Goal: Task Accomplishment & Management: Manage account settings

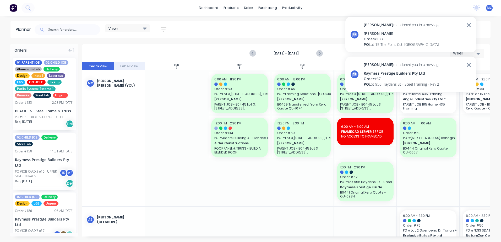
scroll to position [0, 98]
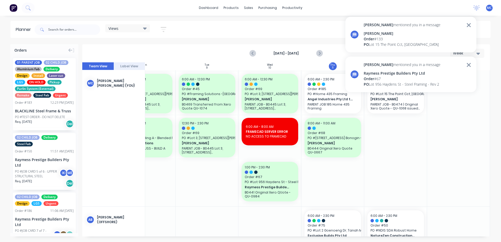
click at [336, 9] on div "dashboard products sales purchasing productivity dashboard products Product Cat…" at bounding box center [250, 8] width 501 height 16
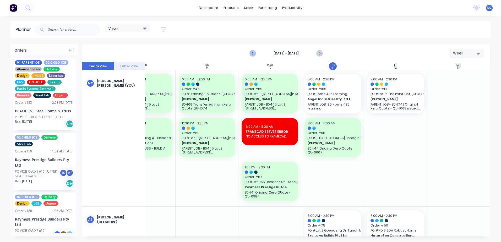
click at [252, 53] on icon "Previous page" at bounding box center [253, 53] width 6 height 6
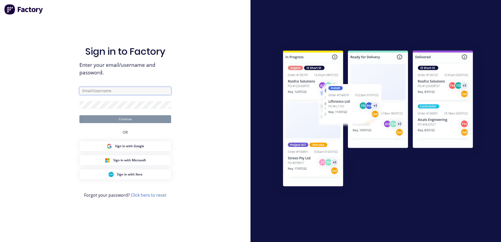
click at [119, 91] on input "text" at bounding box center [125, 91] width 92 height 8
click at [118, 91] on input "text" at bounding box center [125, 91] width 92 height 8
click at [105, 89] on input "text" at bounding box center [125, 91] width 92 height 8
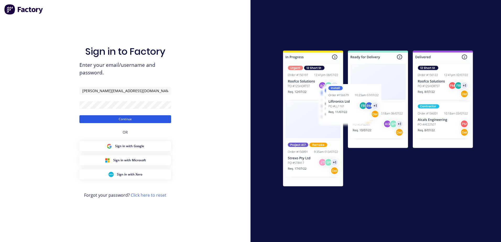
click at [158, 119] on button "Continue" at bounding box center [125, 119] width 92 height 8
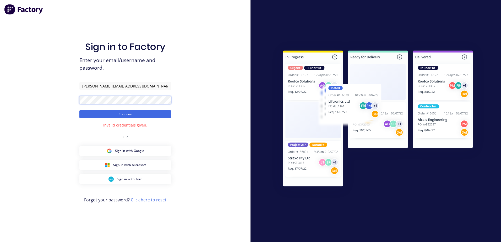
click at [47, 101] on div "Sign in to Factory Enter your email/username and password. l.cabrera@blackline.…" at bounding box center [125, 121] width 251 height 242
click at [79, 110] on button "Continue" at bounding box center [125, 114] width 92 height 8
click at [115, 85] on input "l.cabrera@blackline.com.au" at bounding box center [125, 86] width 92 height 8
type input "l.cabrera@blacklinesteel.com.au"
click at [151, 113] on button "Continue" at bounding box center [125, 114] width 92 height 8
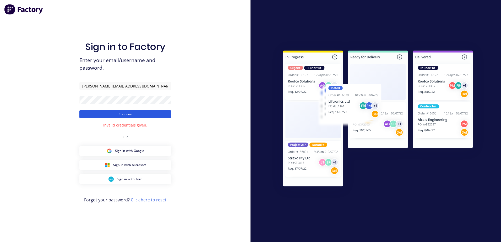
click at [129, 112] on button "Continue" at bounding box center [125, 114] width 92 height 8
click at [116, 115] on button "Continue" at bounding box center [125, 114] width 92 height 8
click at [140, 85] on input "l.cabrera@blacklinesteel.com.au" at bounding box center [125, 86] width 92 height 8
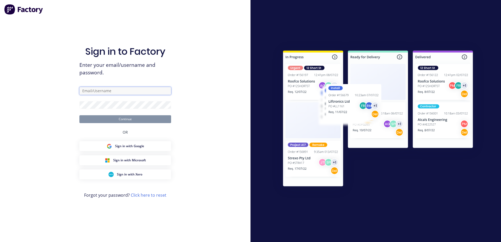
click at [127, 89] on input "text" at bounding box center [125, 91] width 92 height 8
type input "[PERSON_NAME][EMAIL_ADDRESS][DOMAIN_NAME]"
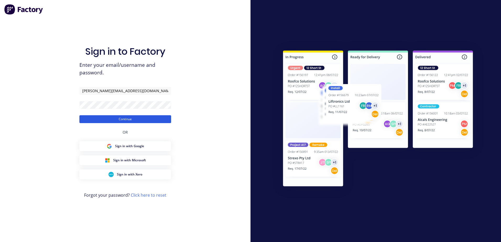
click at [159, 118] on button "Continue" at bounding box center [125, 119] width 92 height 8
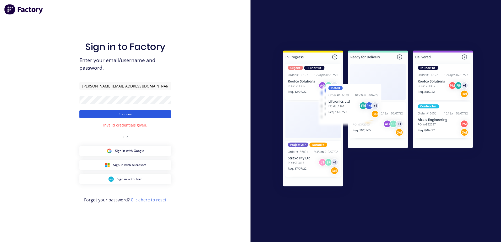
click at [130, 113] on button "Continue" at bounding box center [125, 114] width 92 height 8
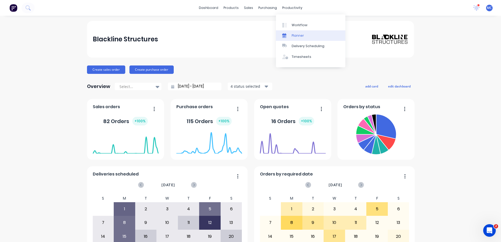
click at [296, 34] on div "Planner" at bounding box center [298, 35] width 12 height 5
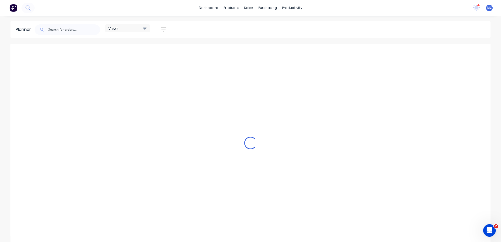
scroll to position [0, 370]
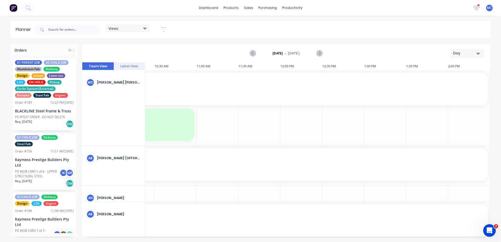
click at [475, 53] on div "Day" at bounding box center [465, 54] width 24 height 6
click at [462, 80] on div "Week" at bounding box center [458, 78] width 52 height 10
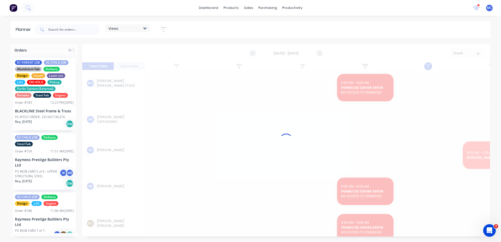
scroll to position [0, 0]
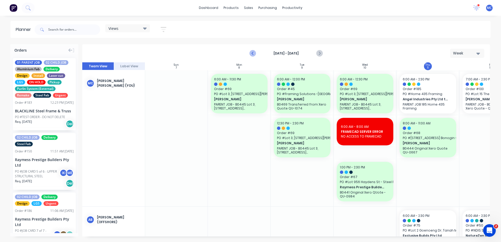
click at [252, 53] on icon "Previous page" at bounding box center [253, 53] width 6 height 6
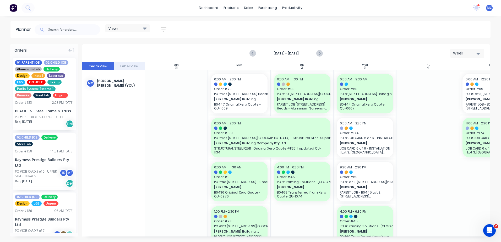
click at [133, 29] on div "Views" at bounding box center [128, 28] width 38 height 5
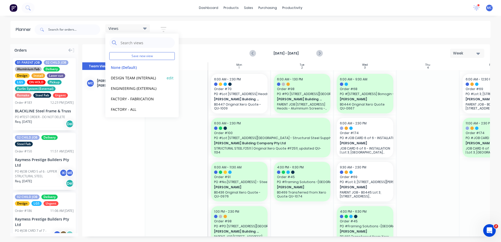
click at [132, 78] on button "DESIGN TEAM (INTERNAL)" at bounding box center [137, 78] width 56 height 6
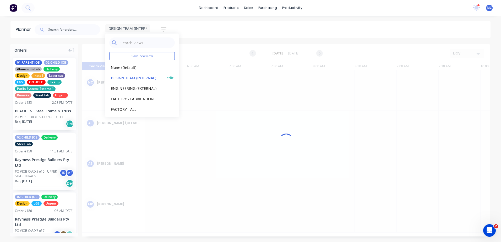
scroll to position [0, 368]
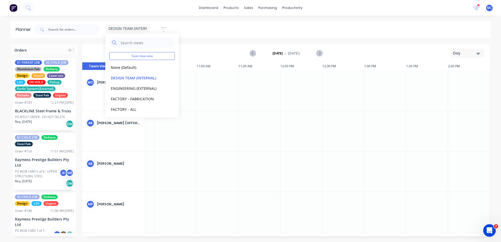
click at [463, 53] on div "Day" at bounding box center [465, 54] width 24 height 6
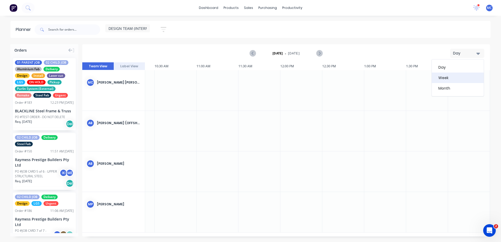
click at [454, 78] on div "Week" at bounding box center [458, 78] width 52 height 10
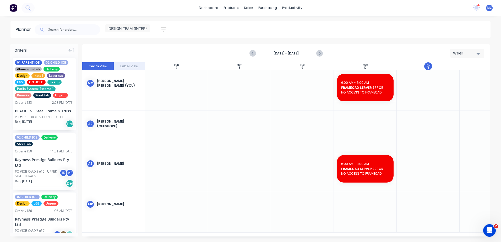
scroll to position [0, 0]
click at [251, 51] on icon "Previous page" at bounding box center [253, 53] width 6 height 6
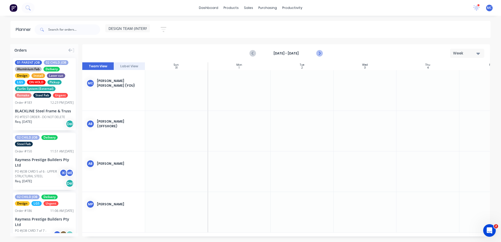
click at [319, 50] on icon "Next page" at bounding box center [320, 53] width 6 height 6
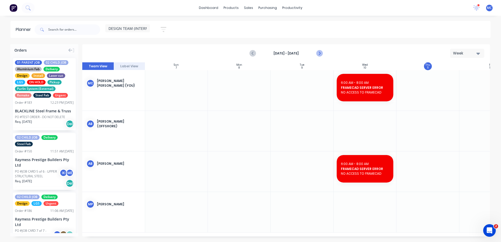
click at [315, 51] on button "Next page" at bounding box center [319, 53] width 10 height 10
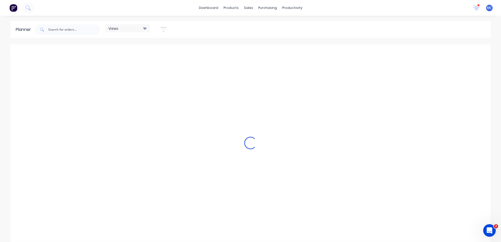
scroll to position [0, 370]
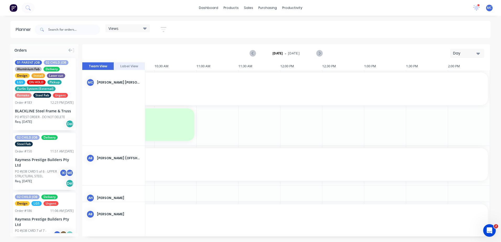
click at [467, 53] on div "Day" at bounding box center [465, 54] width 24 height 6
click at [460, 75] on div "Week" at bounding box center [458, 78] width 52 height 10
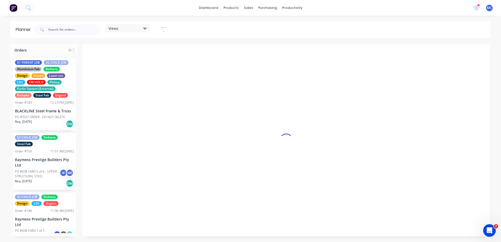
scroll to position [0, 0]
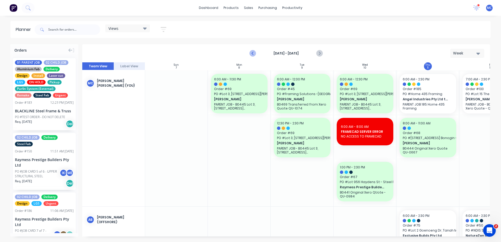
click at [251, 52] on icon "Previous page" at bounding box center [253, 53] width 6 height 6
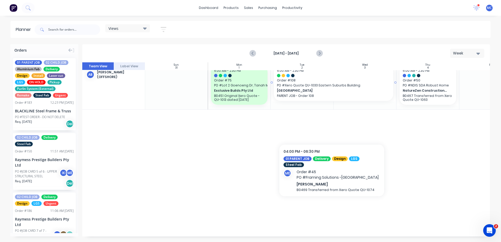
scroll to position [236, 0]
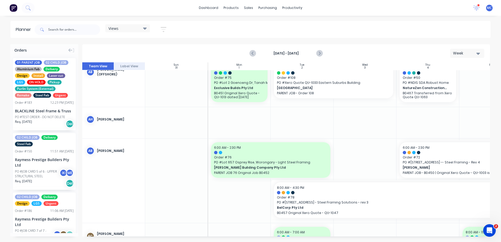
drag, startPoint x: 270, startPoint y: 237, endPoint x: 308, endPoint y: 236, distance: 38.0
click at [308, 236] on div "Orders 01 PARENT JOB 02 CHILD JOB Aluminium Fab Delivery Design Install Laser c…" at bounding box center [250, 143] width 501 height 198
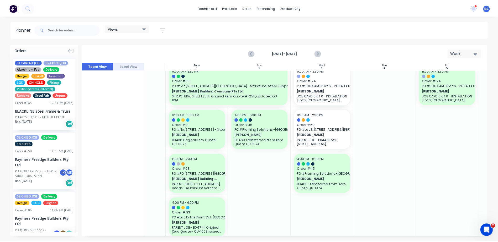
scroll to position [52, 42]
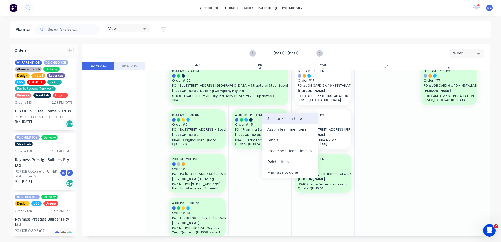
click at [287, 120] on div "Set start/finish time" at bounding box center [290, 118] width 56 height 11
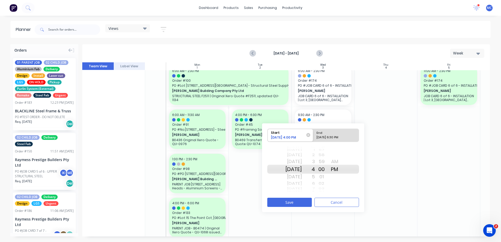
click at [339, 135] on div "End" at bounding box center [334, 132] width 38 height 7
click at [314, 135] on input "End 09/02/2025 6:30 PM" at bounding box center [313, 135] width 0 height 13
radio input "true"
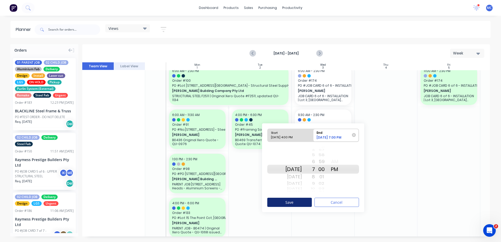
click at [298, 199] on button "Save" at bounding box center [290, 202] width 45 height 9
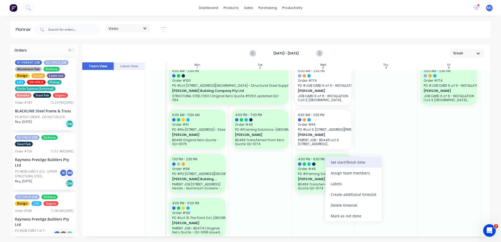
click at [349, 166] on div "Set start/finish time" at bounding box center [354, 162] width 56 height 11
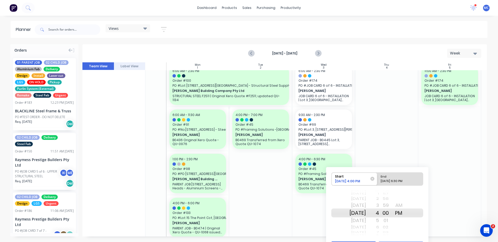
click at [398, 178] on div "End" at bounding box center [397, 176] width 38 height 7
click at [377, 178] on input "End 09/03/2025 6:30 PM" at bounding box center [377, 179] width 0 height 13
radio input "true"
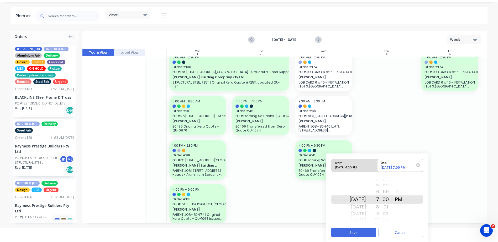
scroll to position [14, 0]
click at [361, 235] on button "Save" at bounding box center [353, 232] width 45 height 9
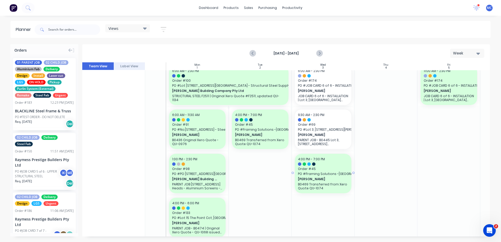
scroll to position [0, 42]
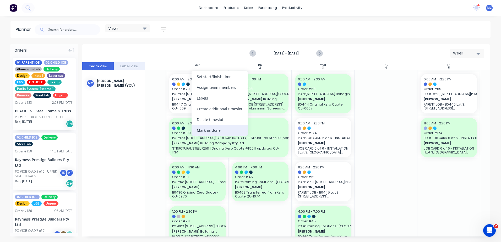
click at [217, 129] on div "Mark as done" at bounding box center [220, 130] width 56 height 11
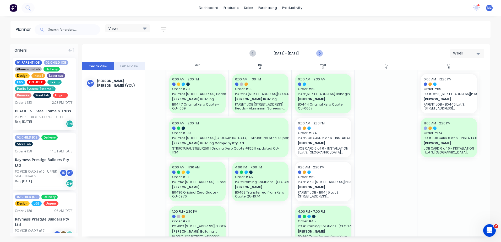
click at [318, 50] on icon "Next page" at bounding box center [320, 53] width 6 height 6
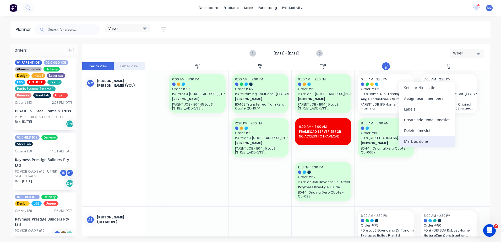
click at [420, 140] on div "Mark as done" at bounding box center [427, 141] width 56 height 11
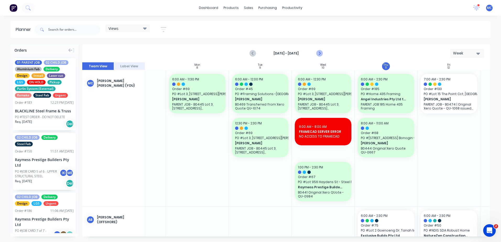
click at [318, 53] on icon "Next page" at bounding box center [320, 53] width 6 height 6
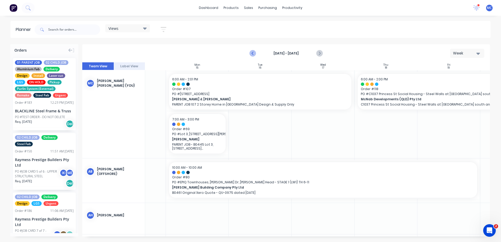
click at [255, 52] on icon "Previous page" at bounding box center [253, 53] width 6 height 6
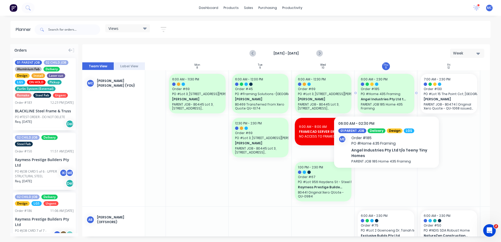
click at [387, 97] on span "Angel Industries Pty Ltd t/a Teeny Tiny Homes" at bounding box center [383, 99] width 45 height 5
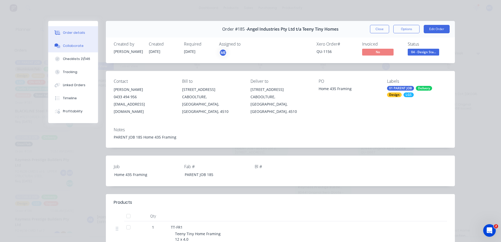
click at [55, 47] on icon at bounding box center [57, 45] width 4 height 3
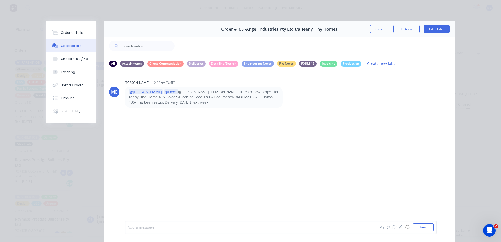
click at [174, 226] on div at bounding box center [243, 228] width 230 height 6
click at [429, 226] on button "Send" at bounding box center [423, 228] width 21 height 8
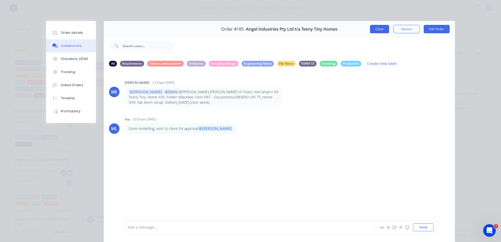
click at [383, 27] on button "Close" at bounding box center [379, 29] width 19 height 8
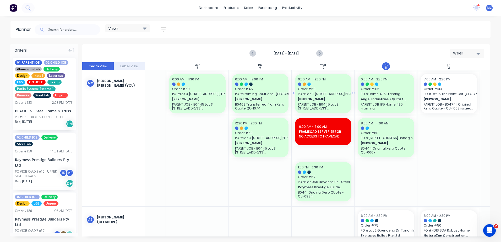
click at [326, 95] on span "PO # Lot 3, No 6 Cowie Rd, Carseldine -- Steel Framing Solutions - Rev 4" at bounding box center [323, 94] width 50 height 5
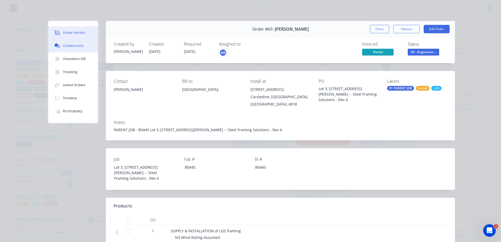
click at [67, 45] on div "Collaborate" at bounding box center [73, 46] width 21 height 5
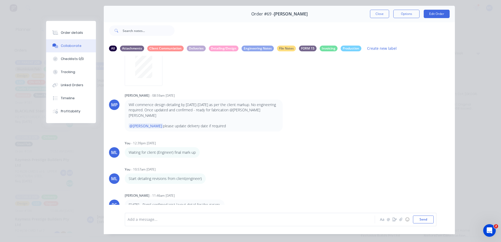
scroll to position [24, 0]
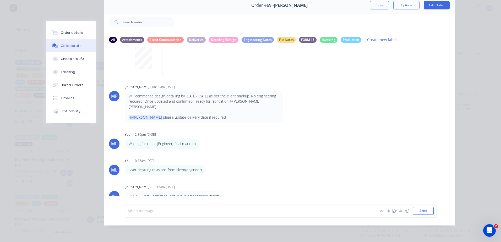
click at [214, 214] on div at bounding box center [243, 211] width 230 height 6
click at [423, 210] on button "Send" at bounding box center [423, 211] width 21 height 8
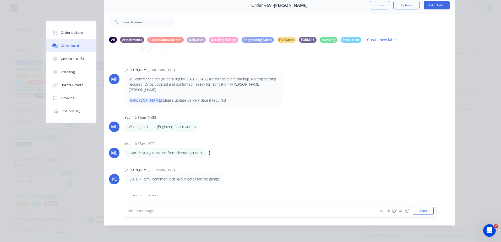
scroll to position [161, 0]
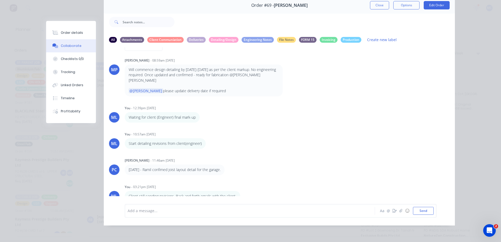
drag, startPoint x: 72, startPoint y: 49, endPoint x: 67, endPoint y: 46, distance: 5.8
click at [72, 49] on button "Collaborate" at bounding box center [71, 45] width 50 height 13
click at [376, 5] on button "Close" at bounding box center [379, 5] width 19 height 8
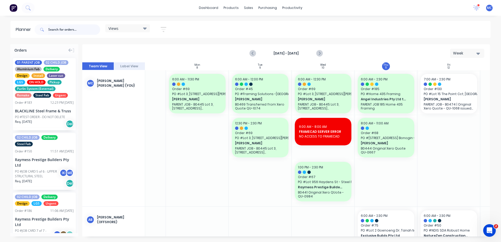
click at [69, 31] on input "text" at bounding box center [74, 29] width 52 height 10
type input "tazmen"
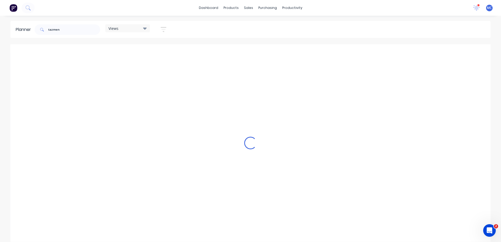
click at [43, 29] on icon at bounding box center [41, 29] width 3 height 3
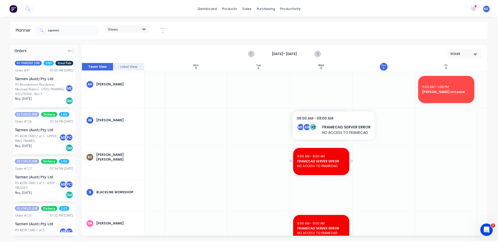
scroll to position [0, 42]
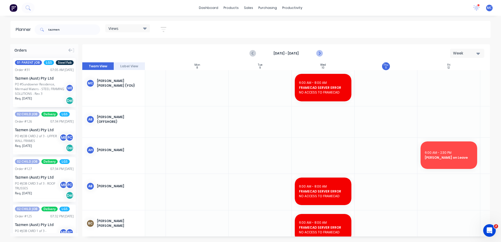
click at [320, 53] on icon "Next page" at bounding box center [319, 53] width 2 height 4
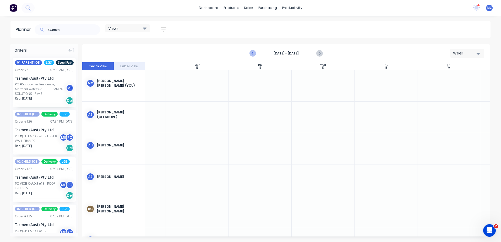
click at [253, 53] on icon "Previous page" at bounding box center [253, 53] width 2 height 4
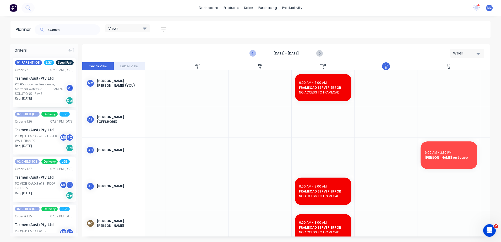
click at [253, 53] on icon "Previous page" at bounding box center [253, 53] width 2 height 4
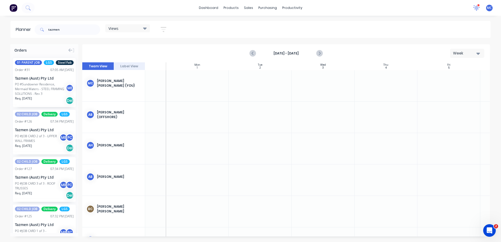
click at [476, 10] on icon at bounding box center [476, 8] width 7 height 6
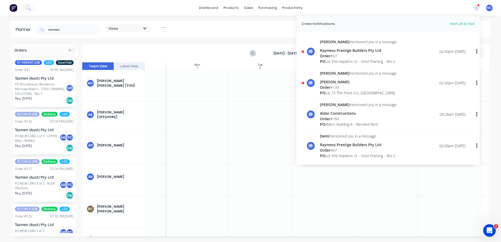
click at [363, 57] on div "Order # 67" at bounding box center [358, 56] width 77 height 6
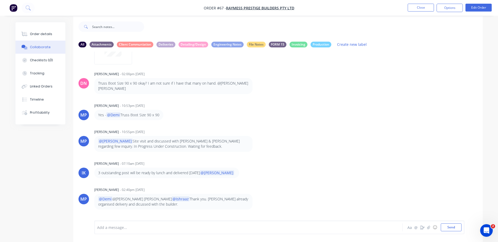
scroll to position [8, 0]
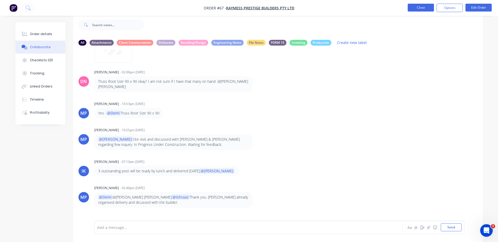
click at [417, 8] on button "Close" at bounding box center [420, 8] width 26 height 8
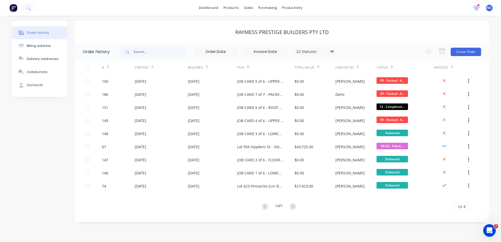
click at [477, 7] on icon at bounding box center [476, 7] width 5 height 5
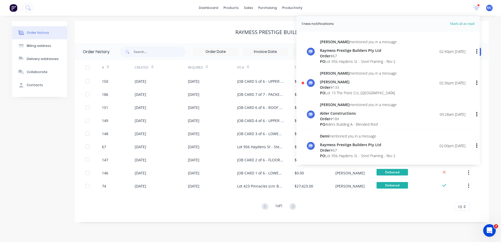
click at [368, 85] on div "Order # 133" at bounding box center [358, 88] width 77 height 6
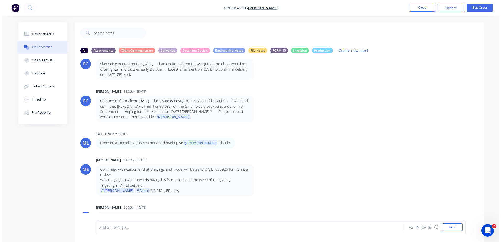
scroll to position [22, 0]
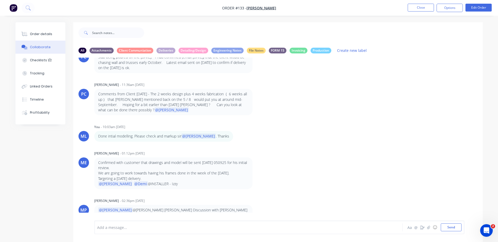
click at [176, 209] on p "@Michael @Micah Liezel Discussion with Brad all the updates - expected review o…" at bounding box center [173, 213] width 150 height 11
click at [421, 10] on button "Close" at bounding box center [420, 8] width 26 height 8
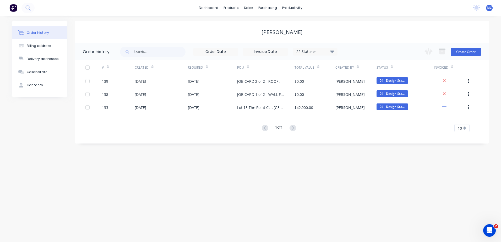
click at [493, 7] on div "No new notifications Mark all as read Marlon mentioned you in a message Raymess…" at bounding box center [485, 8] width 32 height 8
click at [479, 8] on icon at bounding box center [477, 7] width 5 height 4
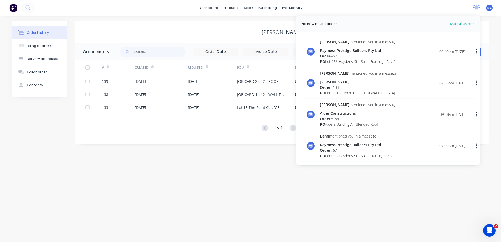
click at [479, 8] on icon at bounding box center [477, 7] width 5 height 4
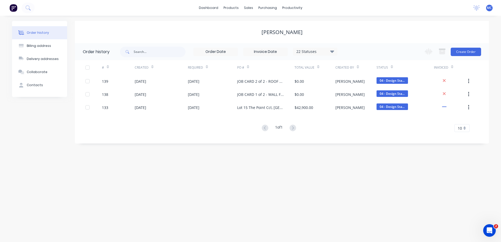
click at [489, 12] on div "No new notifications Mark all as read Marlon mentioned you in a message Raymess…" at bounding box center [485, 8] width 32 height 8
click at [489, 9] on span "MC" at bounding box center [489, 8] width 5 height 5
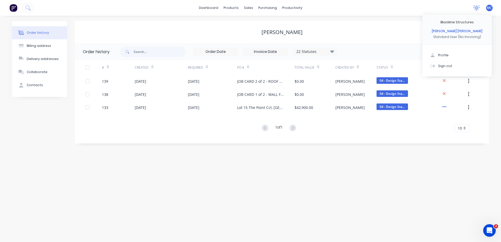
click at [476, 8] on icon at bounding box center [477, 7] width 5 height 4
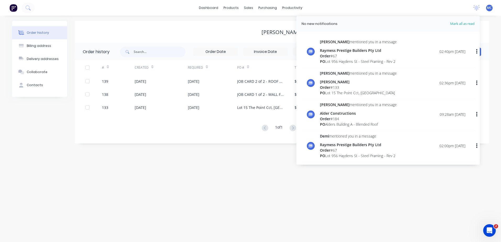
click at [398, 3] on div "dashboard products sales purchasing productivity dashboard products Product Cat…" at bounding box center [250, 8] width 501 height 16
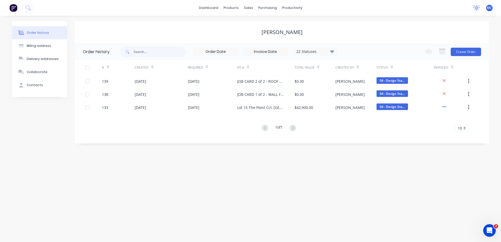
click at [476, 4] on div at bounding box center [477, 8] width 7 height 8
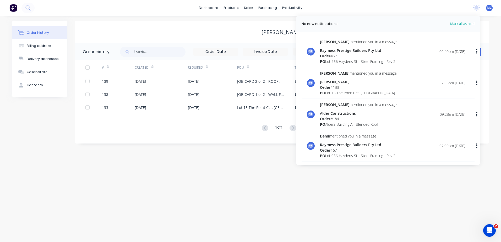
click at [389, 59] on div "PO Lot 956 Haydens St - Steel Framing - Rev 2" at bounding box center [358, 62] width 77 height 6
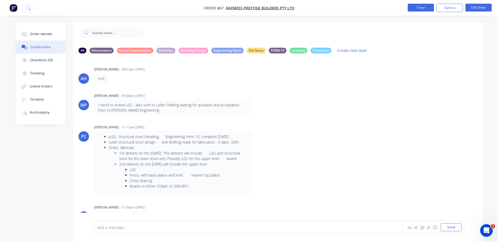
click at [424, 6] on button "Close" at bounding box center [420, 8] width 26 height 8
